Goal: Task Accomplishment & Management: Manage account settings

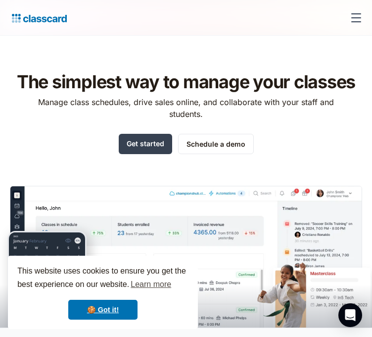
click at [347, 12] on div "menu" at bounding box center [357, 18] width 24 height 24
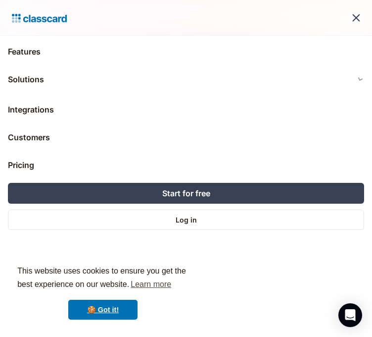
click at [57, 18] on img at bounding box center [37, 18] width 59 height 14
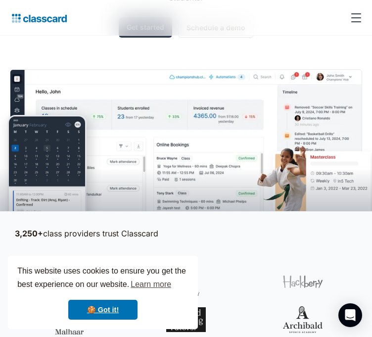
scroll to position [50, 0]
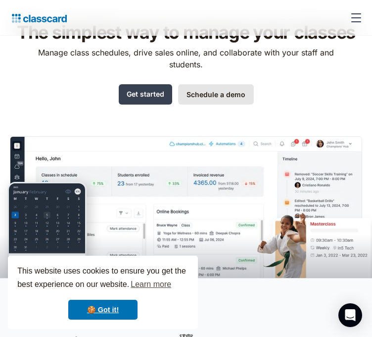
click at [200, 104] on link "Schedule a demo" at bounding box center [216, 94] width 76 height 20
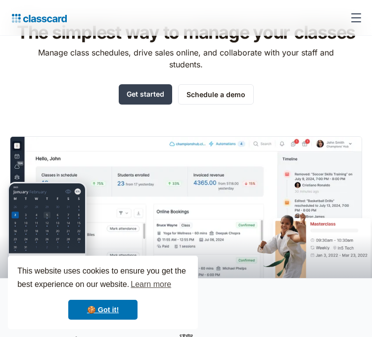
click at [53, 17] on img at bounding box center [37, 18] width 59 height 14
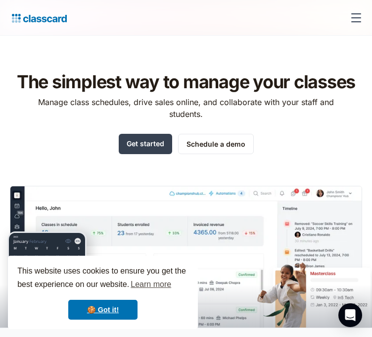
click at [357, 18] on div "menu" at bounding box center [357, 18] width 24 height 24
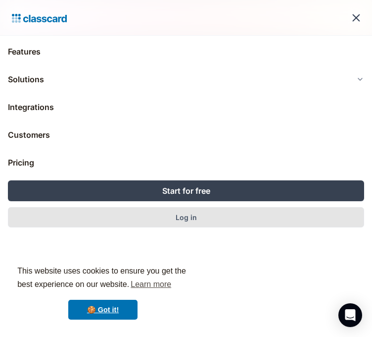
click at [217, 211] on link "Log in" at bounding box center [186, 217] width 356 height 20
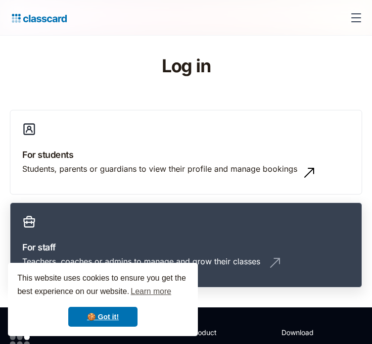
click at [252, 256] on div "Teachers, coaches or admins to manage and grow their classes" at bounding box center [141, 261] width 238 height 11
